Goal: Transaction & Acquisition: Book appointment/travel/reservation

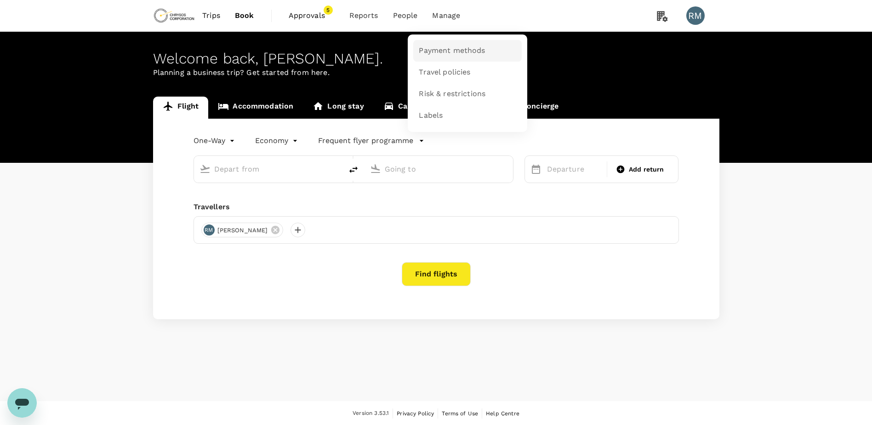
click at [444, 57] on link "Payment methods" at bounding box center [467, 51] width 108 height 22
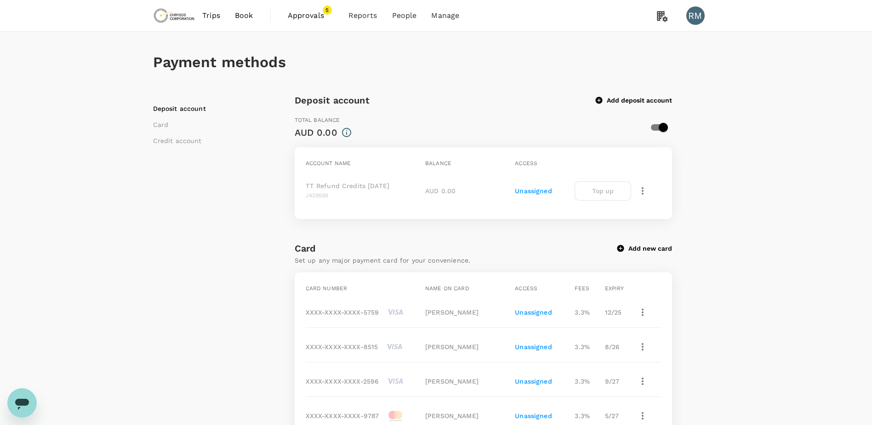
click at [313, 19] on span "Approvals" at bounding box center [311, 15] width 46 height 11
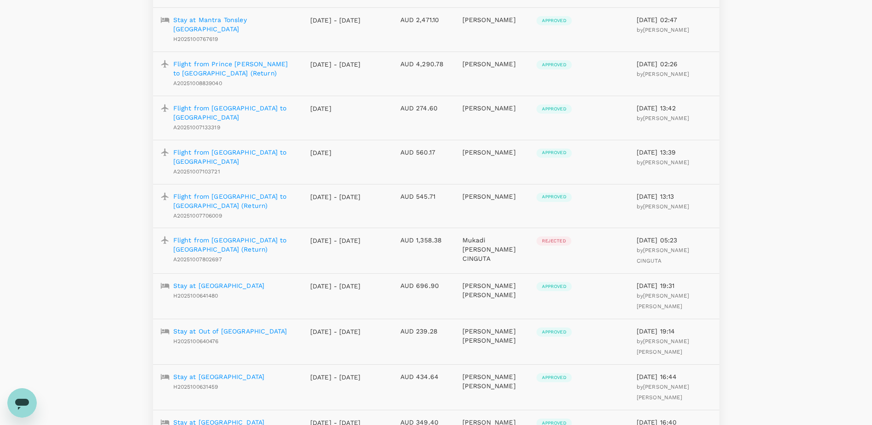
scroll to position [690, 0]
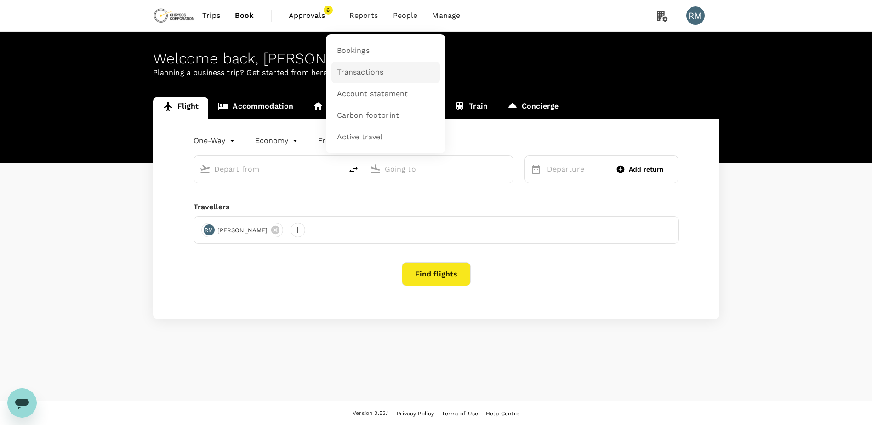
click at [355, 74] on span "Transactions" at bounding box center [360, 72] width 47 height 11
